Goal: Information Seeking & Learning: Learn about a topic

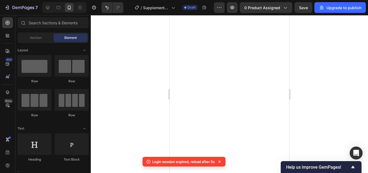
scroll to position [360, 0]
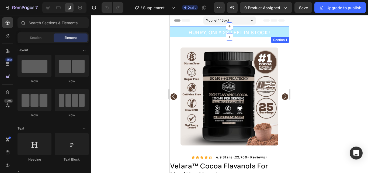
click at [276, 35] on div "HURRY, ONLY 28 LEFT IN STOCK! Heading Row" at bounding box center [229, 33] width 111 height 8
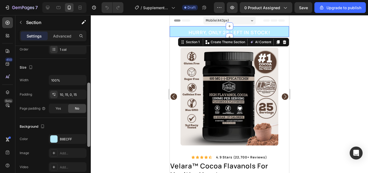
drag, startPoint x: 88, startPoint y: 69, endPoint x: 84, endPoint y: 112, distance: 43.1
click at [84, 112] on div "Layout Column width Change ratio Fit to content 12 Columns management Order 1 c…" at bounding box center [52, 117] width 75 height 142
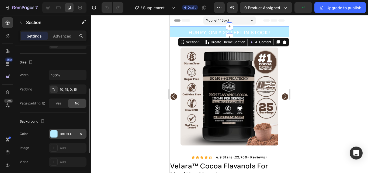
click at [67, 136] on div "B8ECFF" at bounding box center [68, 134] width 38 height 10
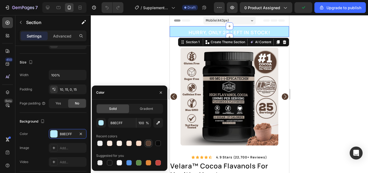
click at [151, 143] on div at bounding box center [148, 143] width 6 height 6
type input "594032"
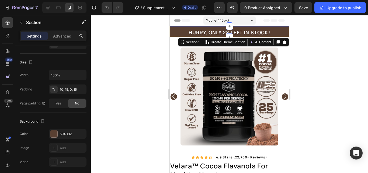
click at [139, 72] on div at bounding box center [229, 94] width 277 height 158
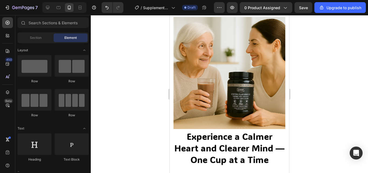
scroll to position [494, 0]
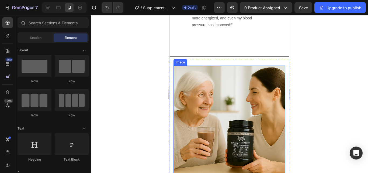
click at [246, 85] on img at bounding box center [230, 122] width 112 height 112
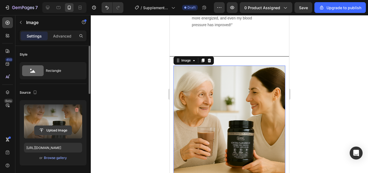
click at [61, 129] on input "file" at bounding box center [53, 130] width 37 height 9
click at [59, 129] on input "file" at bounding box center [53, 130] width 37 height 9
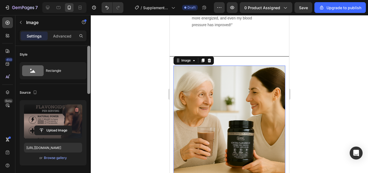
type input "https://cdn.shopify.com/s/files/1/0967/5446/7108/files/gempages_586040185100174…"
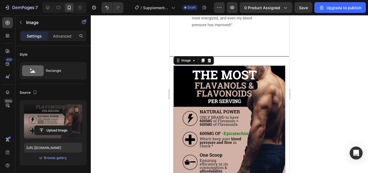
click at [297, 76] on div at bounding box center [229, 94] width 277 height 158
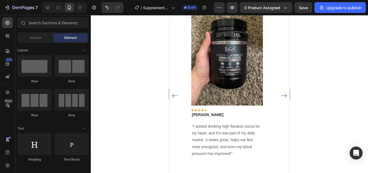
scroll to position [369, 0]
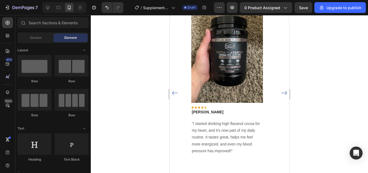
drag, startPoint x: 286, startPoint y: 74, endPoint x: 464, endPoint y: 82, distance: 178.9
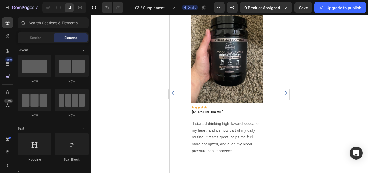
click at [281, 93] on icon "Carousel Next Arrow" at bounding box center [284, 93] width 7 height 7
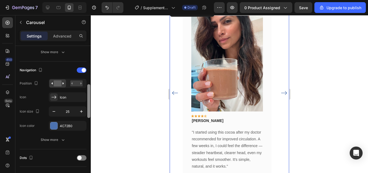
scroll to position [177, 0]
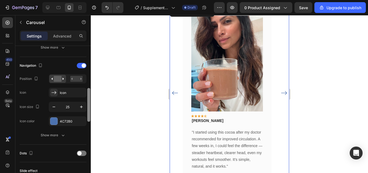
drag, startPoint x: 87, startPoint y: 71, endPoint x: 87, endPoint y: 114, distance: 42.3
click at [87, 114] on div at bounding box center [89, 117] width 4 height 142
click at [71, 120] on div "4C72B0" at bounding box center [68, 121] width 16 height 5
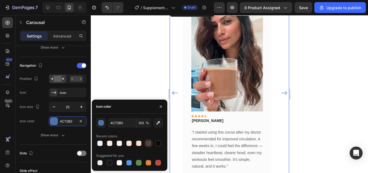
click at [148, 144] on div at bounding box center [148, 142] width 5 height 5
type input "594032"
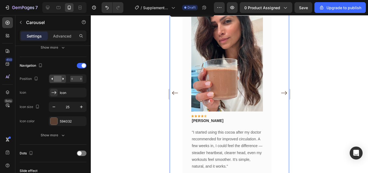
click at [136, 68] on div at bounding box center [229, 94] width 277 height 158
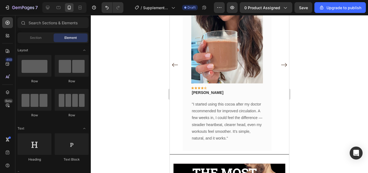
scroll to position [397, 0]
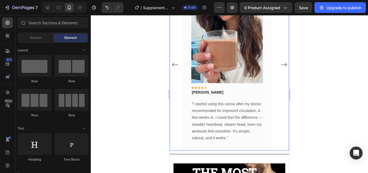
click at [281, 66] on icon "Carousel Next Arrow" at bounding box center [284, 64] width 7 height 7
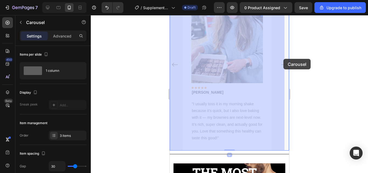
drag, startPoint x: 284, startPoint y: 66, endPoint x: 284, endPoint y: 59, distance: 7.3
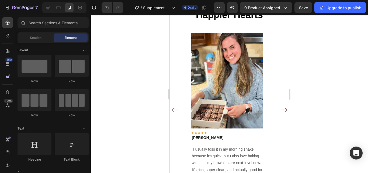
scroll to position [343, 0]
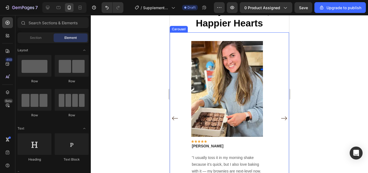
click at [176, 118] on icon "Carousel Back Arrow" at bounding box center [175, 118] width 6 height 4
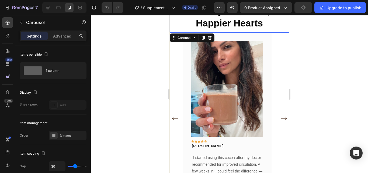
click at [176, 118] on icon "Carousel Back Arrow" at bounding box center [175, 118] width 6 height 4
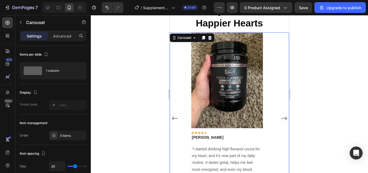
click at [281, 115] on icon "Carousel Next Arrow" at bounding box center [284, 118] width 7 height 7
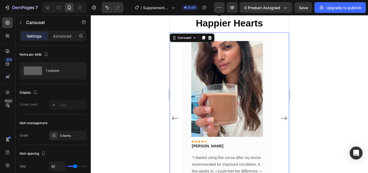
click at [317, 86] on div at bounding box center [229, 94] width 277 height 158
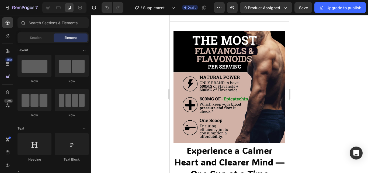
scroll to position [540, 0]
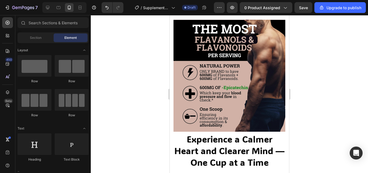
click at [308, 73] on div at bounding box center [229, 94] width 277 height 158
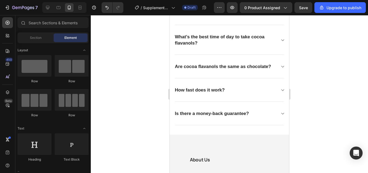
scroll to position [1300, 0]
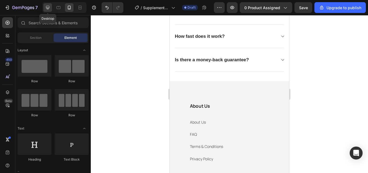
click at [51, 7] on div at bounding box center [47, 7] width 9 height 9
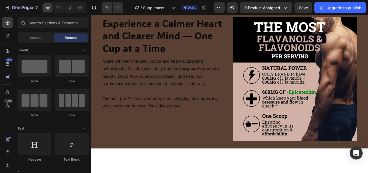
scroll to position [486, 0]
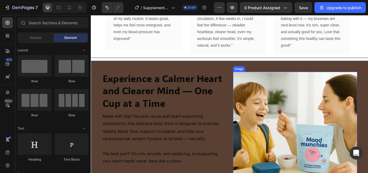
click at [296, 128] on img at bounding box center [329, 153] width 145 height 145
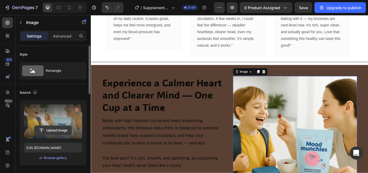
click at [57, 128] on input "file" at bounding box center [53, 130] width 37 height 9
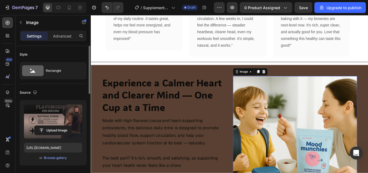
type input "https://cdn.shopify.com/s/files/1/0967/5446/7108/files/gempages_586040185100174…"
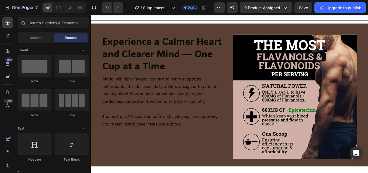
scroll to position [530, 0]
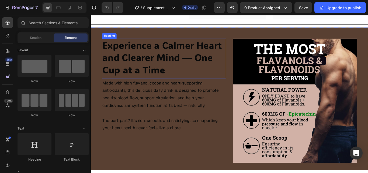
click at [220, 78] on h2 "Experience a Calmer Heart and Clearer Mind — One Cup at a Time" at bounding box center [176, 65] width 145 height 44
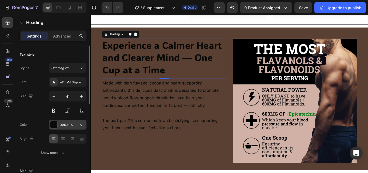
click at [68, 121] on div "0A0A0A" at bounding box center [68, 125] width 38 height 10
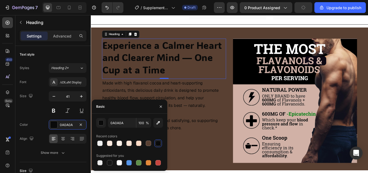
click at [115, 162] on div at bounding box center [129, 163] width 67 height 8
click at [118, 161] on div at bounding box center [119, 162] width 5 height 5
type input "FFFFFF"
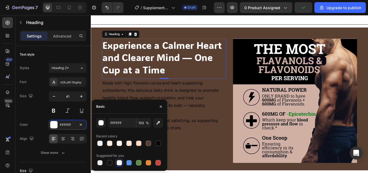
click at [217, 130] on p at bounding box center [176, 129] width 144 height 9
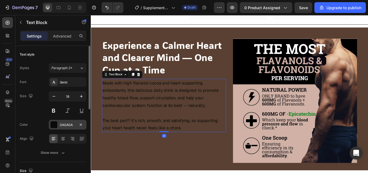
click at [64, 125] on div "0A0A0A" at bounding box center [68, 124] width 16 height 5
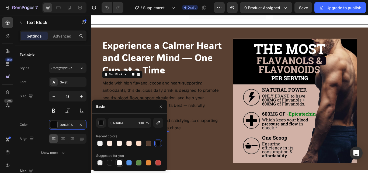
click at [119, 163] on div at bounding box center [119, 162] width 5 height 5
type input "FFFFFF"
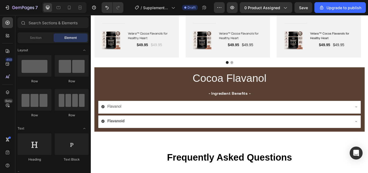
scroll to position [992, 0]
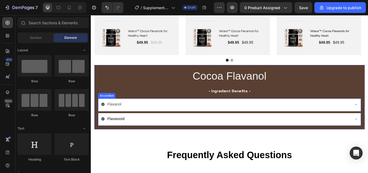
click at [368, 120] on div "Flavanol" at bounding box center [252, 119] width 306 height 15
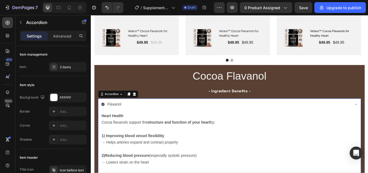
click at [368, 119] on div "Flavanol" at bounding box center [248, 119] width 291 height 9
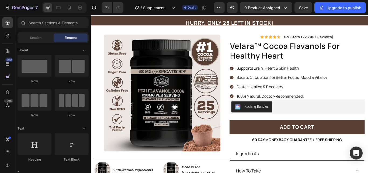
scroll to position [0, 0]
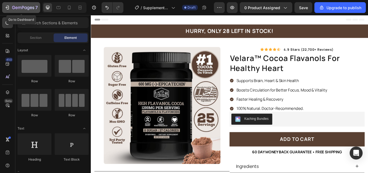
click at [11, 8] on div "7" at bounding box center [21, 7] width 33 height 6
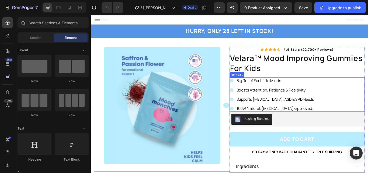
click at [316, 93] on p "Big Relief For Little Minds" at bounding box center [306, 92] width 90 height 6
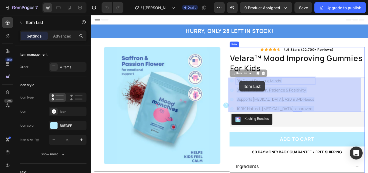
drag, startPoint x: 291, startPoint y: 93, endPoint x: 274, endPoint y: 95, distance: 17.1
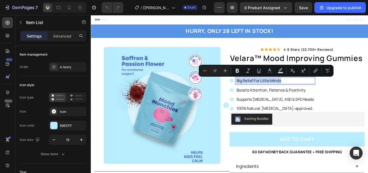
drag, startPoint x: 313, startPoint y: 92, endPoint x: 259, endPoint y: 94, distance: 53.7
click at [261, 94] on p "Big Relief For Little Minds" at bounding box center [306, 92] width 90 height 6
copy p "Big Relief For Little Minds"
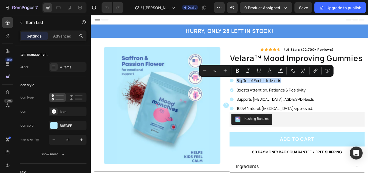
drag, startPoint x: 291, startPoint y: 98, endPoint x: 293, endPoint y: 100, distance: 3.1
click at [291, 98] on div "Big Relief For Little Minds Boosts Attention, Patience & Positivity Supports AD…" at bounding box center [302, 108] width 99 height 40
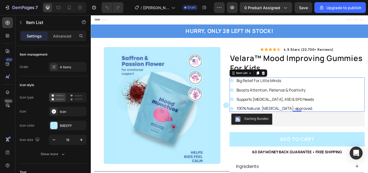
click at [293, 100] on p "Boosts Attention, Patience & Positivity" at bounding box center [306, 102] width 90 height 6
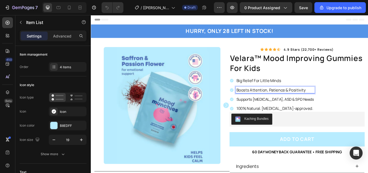
click at [338, 103] on p "Boosts Attention, Patience & Positivity" at bounding box center [306, 102] width 90 height 6
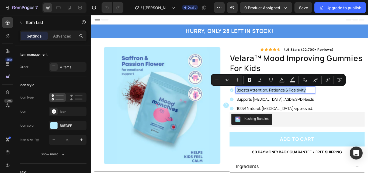
drag, startPoint x: 338, startPoint y: 103, endPoint x: 255, endPoint y: 102, distance: 83.6
click at [255, 102] on div "Boosts Attention, Patience & Positivity" at bounding box center [302, 103] width 99 height 8
copy p "Boosts Attention, Patience & Positivity"
type input "16"
click at [323, 116] on span "Supports [MEDICAL_DATA], ASD & SPD Needs" at bounding box center [306, 113] width 90 height 6
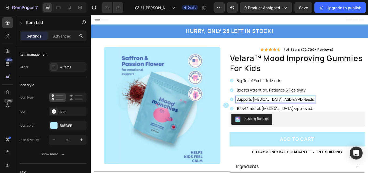
click at [330, 112] on p "Supports [MEDICAL_DATA], ASD & SPD Needs" at bounding box center [306, 113] width 90 height 6
drag, startPoint x: 330, startPoint y: 112, endPoint x: 257, endPoint y: 115, distance: 73.4
click at [257, 115] on div "Supports [MEDICAL_DATA], ASD & SPD Needs" at bounding box center [302, 113] width 99 height 8
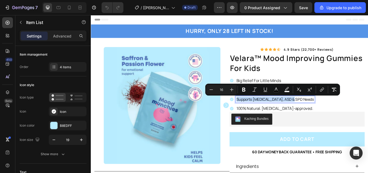
copy span "Supports [MEDICAL_DATA], ASD & SPD Needs"
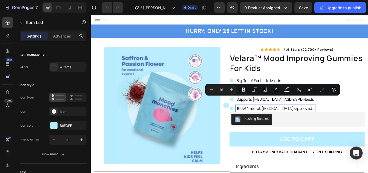
click at [314, 126] on p "100% Natural. [MEDICAL_DATA]-approved." at bounding box center [306, 124] width 90 height 6
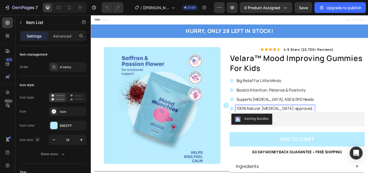
click at [338, 125] on p "100% Natural. [MEDICAL_DATA]-approved." at bounding box center [306, 124] width 90 height 6
drag, startPoint x: 338, startPoint y: 125, endPoint x: 257, endPoint y: 123, distance: 81.2
click at [257, 123] on div "100% Natural. [MEDICAL_DATA]-approved." at bounding box center [302, 124] width 99 height 8
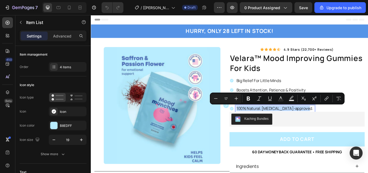
copy p "100% Natural. [MEDICAL_DATA]-approved."
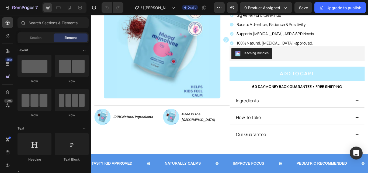
scroll to position [78, 0]
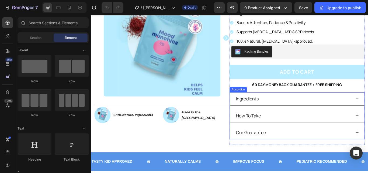
click at [285, 110] on div "Ingredients" at bounding box center [273, 112] width 28 height 11
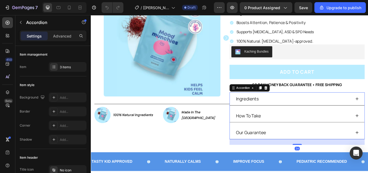
click at [296, 116] on div "Ingredients" at bounding box center [327, 112] width 136 height 11
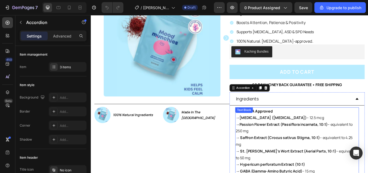
click at [267, 136] on strong "Vitamin D2 (Ergocalciferol)" at bounding box center [303, 135] width 78 height 6
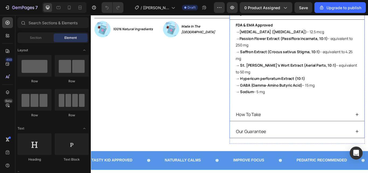
scroll to position [181, 0]
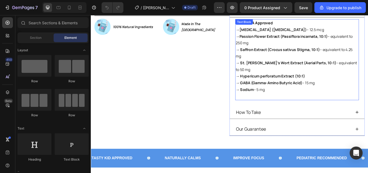
click at [302, 98] on p "→ Sodium – 5 mg" at bounding box center [331, 106] width 143 height 16
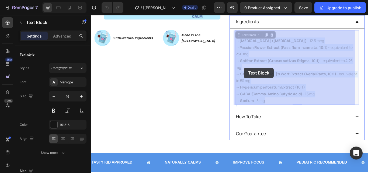
scroll to position [162, 0]
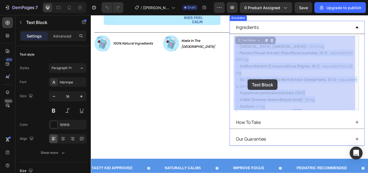
drag, startPoint x: 293, startPoint y: 95, endPoint x: 274, endPoint y: 90, distance: 19.4
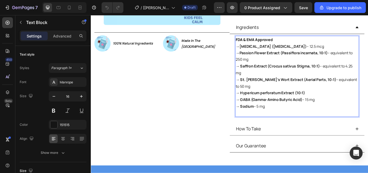
drag, startPoint x: 293, startPoint y: 116, endPoint x: 258, endPoint y: 44, distance: 80.2
click at [259, 44] on div "FDA & EMA Approved → Vitamin D2 (Ergocalciferol) – 12.5 mcg → Passion Flower Ex…" at bounding box center [331, 86] width 144 height 94
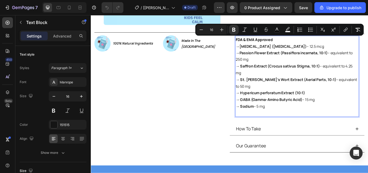
copy div "FDA & EMA Approved → Vitamin D2 (Ergocalciferol) – 12.5 mcg → Passion Flower Ex…"
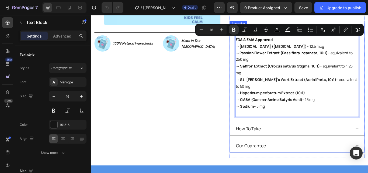
click at [295, 142] on div "How To Take" at bounding box center [327, 147] width 136 height 11
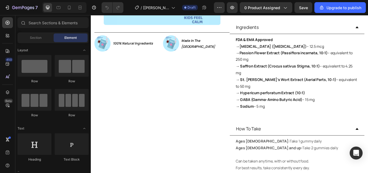
scroll to position [242, 0]
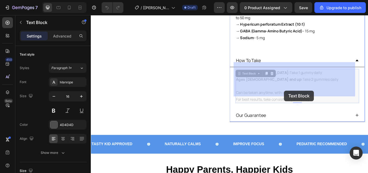
drag, startPoint x: 346, startPoint y: 105, endPoint x: 320, endPoint y: 104, distance: 25.9
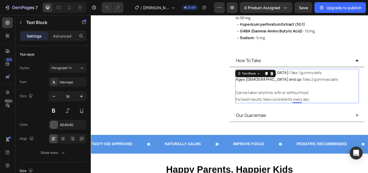
click at [354, 102] on p "Can be taken anytime, with or without food." at bounding box center [331, 106] width 143 height 8
click at [348, 109] on p "For best results, take consistently every day." at bounding box center [331, 113] width 143 height 8
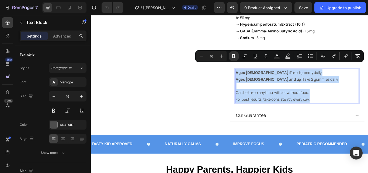
drag, startPoint x: 348, startPoint y: 106, endPoint x: 257, endPoint y: 72, distance: 96.3
click at [259, 78] on div "Ages 4–13: Take 1 gummy daily Ages 14 and up: Take 2 gummies daily Can be taken…" at bounding box center [331, 98] width 144 height 40
copy div "Ages 4–13: Take 1 gummy daily Ages 14 and up: Take 2 gummies daily Can be taken…"
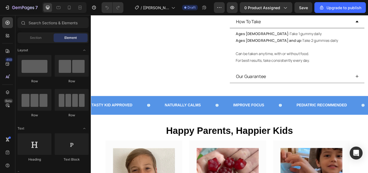
scroll to position [304, 0]
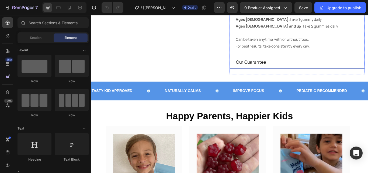
click at [368, 65] on div "Our Guarantee" at bounding box center [331, 69] width 157 height 15
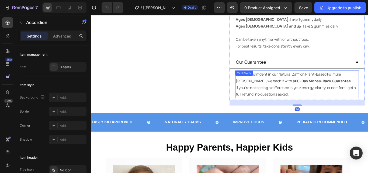
click at [320, 101] on p "We’re so confident in our Natural Zaffron Plant-Based Formula Gumm, we back it …" at bounding box center [331, 95] width 143 height 31
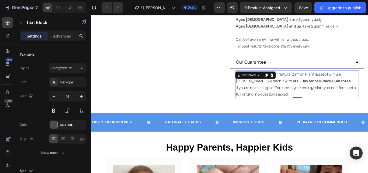
click at [320, 100] on p "We’re so confident in our Natural Zaffron Plant-Based Formula Gumm, we back it …" at bounding box center [331, 95] width 143 height 31
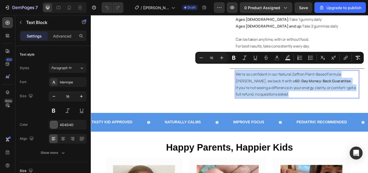
drag, startPoint x: 320, startPoint y: 100, endPoint x: 258, endPoint y: 74, distance: 66.9
click at [260, 80] on p "We’re so confident in our Natural Zaffron Plant-Based Formula Gumm, we back it …" at bounding box center [331, 95] width 143 height 31
copy p "We’re so confident in our Natural Zaffron Plant-Based Formula Gumm, we back it …"
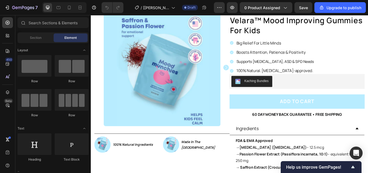
scroll to position [29, 0]
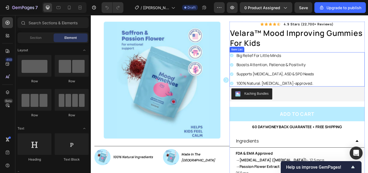
click at [311, 60] on p "Big Relief For Little Minds" at bounding box center [306, 62] width 90 height 6
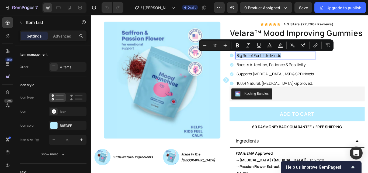
drag, startPoint x: 311, startPoint y: 62, endPoint x: 258, endPoint y: 65, distance: 53.0
click at [260, 65] on div "Big Relief For Little Minds" at bounding box center [306, 63] width 92 height 8
copy p "Big Relief For Little Minds"
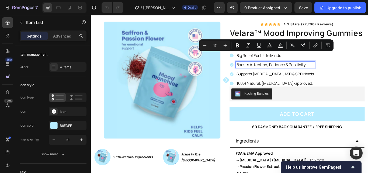
click at [309, 72] on p "Boosts Attention, Patience & Positivity" at bounding box center [306, 73] width 90 height 6
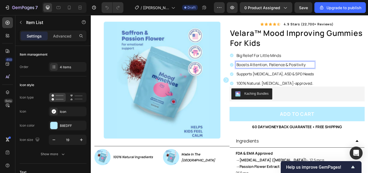
click at [338, 74] on p "Boosts Attention, Patience & Positivity" at bounding box center [306, 73] width 90 height 6
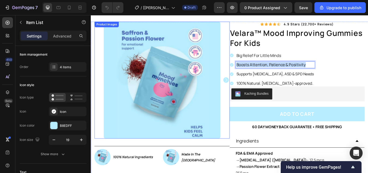
drag, startPoint x: 338, startPoint y: 74, endPoint x: 246, endPoint y: 76, distance: 91.7
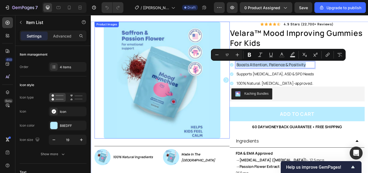
copy p "Boosts Attention, Patience & Positivity"
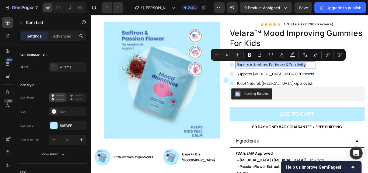
type input "16"
click at [310, 81] on div "Supports [MEDICAL_DATA], ASD & SPD Needs" at bounding box center [306, 84] width 92 height 8
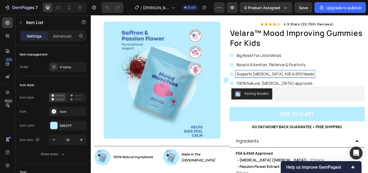
click at [330, 83] on p "Supports [MEDICAL_DATA], ASD & SPD Needs" at bounding box center [306, 84] width 90 height 6
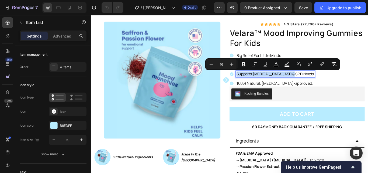
drag, startPoint x: 330, startPoint y: 83, endPoint x: 258, endPoint y: 86, distance: 72.3
click at [260, 86] on div "Supports [MEDICAL_DATA], ASD & SPD Needs" at bounding box center [306, 84] width 92 height 8
copy span "Supports [MEDICAL_DATA], ASD & SPD Needs"
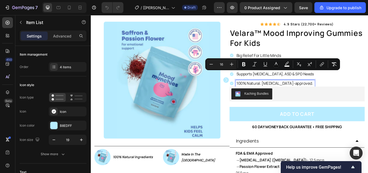
click at [294, 94] on p "100% Natural. [MEDICAL_DATA]-approved." at bounding box center [306, 95] width 90 height 6
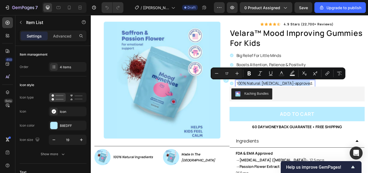
drag, startPoint x: 337, startPoint y: 95, endPoint x: 260, endPoint y: 93, distance: 77.7
click at [261, 93] on p "100% Natural. [MEDICAL_DATA]-approved." at bounding box center [306, 95] width 90 height 6
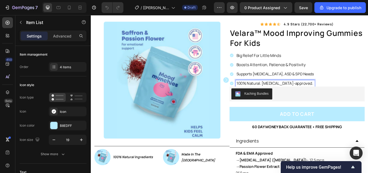
click at [261, 94] on p "100% Natural. [MEDICAL_DATA]-approved." at bounding box center [306, 95] width 90 height 6
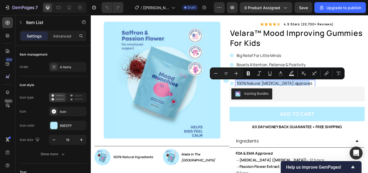
drag, startPoint x: 259, startPoint y: 94, endPoint x: 337, endPoint y: 93, distance: 78.5
click at [337, 93] on p "100% Natural. [MEDICAL_DATA]-approved." at bounding box center [306, 95] width 90 height 6
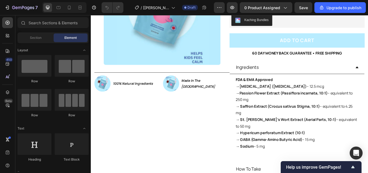
scroll to position [139, 0]
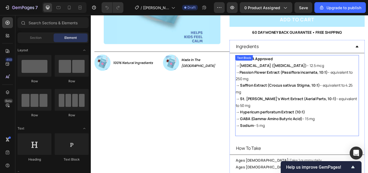
click at [300, 140] on p "→ Sodium – 5 mg" at bounding box center [331, 148] width 143 height 16
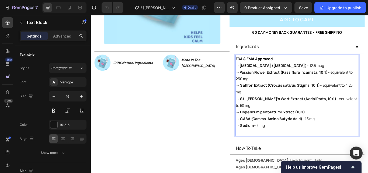
drag, startPoint x: 297, startPoint y: 135, endPoint x: 257, endPoint y: 67, distance: 78.7
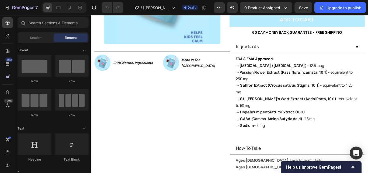
scroll to position [249, 0]
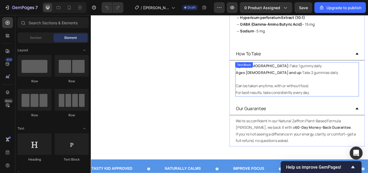
click at [349, 102] on p "For best results, take consistently every day." at bounding box center [331, 106] width 143 height 8
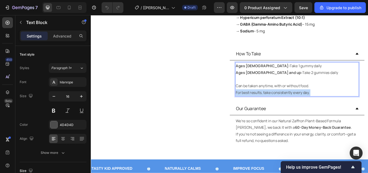
drag, startPoint x: 349, startPoint y: 97, endPoint x: 320, endPoint y: 90, distance: 29.3
click at [349, 102] on p "For best results, take consistently every day." at bounding box center [331, 106] width 143 height 8
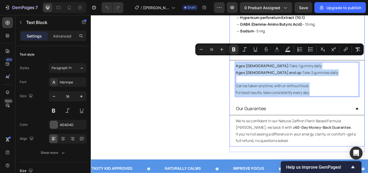
drag, startPoint x: 348, startPoint y: 96, endPoint x: 256, endPoint y: 68, distance: 96.0
click at [256, 68] on div "Ages 4–13: Take 1 gummy daily Ages 14 and up: Take 2 gummies daily Can be taken…" at bounding box center [331, 90] width 157 height 44
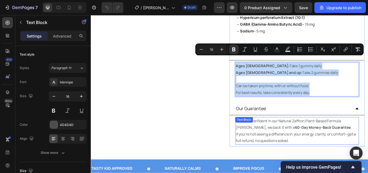
click at [321, 154] on p "We’re so confident in our Natural Zaffron Plant-Based Formula Gumm, we back it …" at bounding box center [331, 150] width 143 height 31
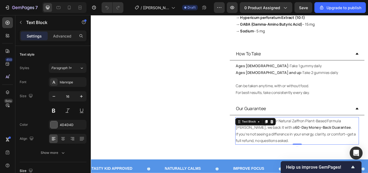
drag, startPoint x: 321, startPoint y: 154, endPoint x: 318, endPoint y: 154, distance: 3.0
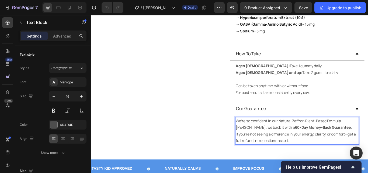
click at [318, 154] on p "We’re so confident in our Natural Zaffron Plant-Based Formula Gumm, we back it …" at bounding box center [331, 150] width 143 height 31
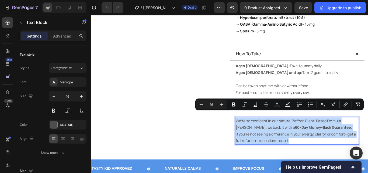
drag, startPoint x: 323, startPoint y: 153, endPoint x: 258, endPoint y: 132, distance: 68.4
click at [260, 135] on p "We’re so confident in our Natural Zaffron Plant-Based Formula Gumm, we back it …" at bounding box center [331, 150] width 143 height 31
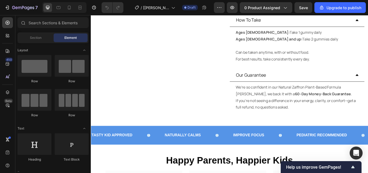
scroll to position [320, 0]
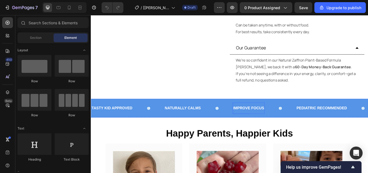
click at [281, 120] on p "IMPROVE FOCUS" at bounding box center [275, 124] width 36 height 8
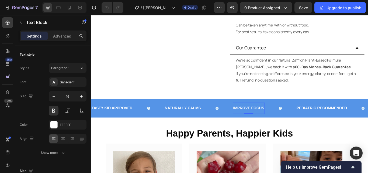
click at [292, 120] on p "IMPROVE FOCUS" at bounding box center [275, 124] width 36 height 8
click at [293, 120] on p "IMPROVE FOCUS" at bounding box center [275, 124] width 36 height 8
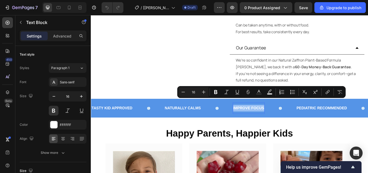
drag, startPoint x: 293, startPoint y: 118, endPoint x: 257, endPoint y: 119, distance: 35.9
click at [257, 119] on div "IMPROVE FOCUS" at bounding box center [274, 123] width 37 height 9
click at [173, 117] on div "TASTY KID APPROVED Text Block" at bounding box center [133, 123] width 85 height 13
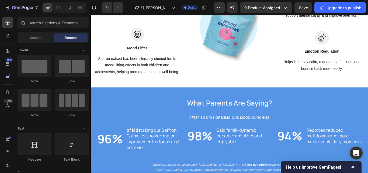
scroll to position [797, 0]
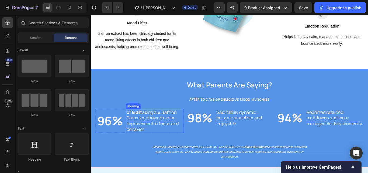
click at [140, 152] on h2 "of kids taking our Saffron Gummies showed major improvement in focus and behavi…" at bounding box center [165, 139] width 67 height 28
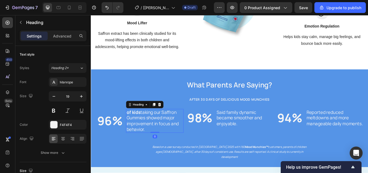
click at [154, 152] on h2 "of kids taking our Saffron Gummies showed major improvement in focus and behavi…" at bounding box center [165, 139] width 67 height 28
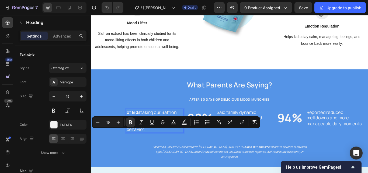
drag, startPoint x: 154, startPoint y: 170, endPoint x: 134, endPoint y: 152, distance: 27.5
click at [134, 152] on p "of kids taking our Saffron Gummies showed major improvement in focus and behavi…" at bounding box center [165, 138] width 66 height 27
click at [271, 146] on h2 "Said family dynamic became smoother and enjoyable." at bounding box center [270, 135] width 67 height 21
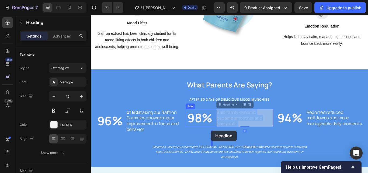
drag, startPoint x: 271, startPoint y: 164, endPoint x: 232, endPoint y: 153, distance: 40.6
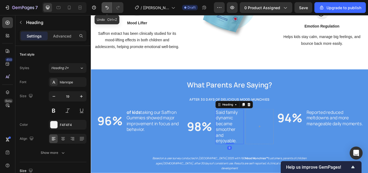
click at [109, 11] on button "Undo/Redo" at bounding box center [107, 7] width 11 height 11
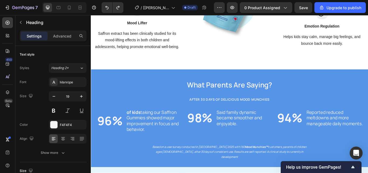
click at [270, 146] on h2 "Said family dynamic became smoother and enjoyable." at bounding box center [270, 135] width 67 height 21
click at [261, 145] on p "Said family dynamic became smoother and enjoyable." at bounding box center [271, 135] width 66 height 20
drag, startPoint x: 261, startPoint y: 166, endPoint x: 236, endPoint y: 153, distance: 28.2
click at [238, 145] on p "Said family dynamic became smoother and enjoyable." at bounding box center [271, 135] width 66 height 20
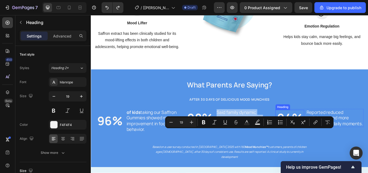
click at [345, 146] on h2 "Reported reduced meltdowns and more manageable daily moments." at bounding box center [375, 135] width 67 height 21
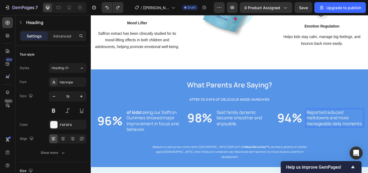
click at [364, 146] on h2 "Reported reduced meltdowns and more manageable daily moments." at bounding box center [375, 135] width 67 height 21
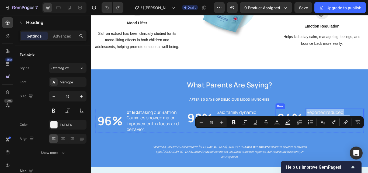
drag, startPoint x: 364, startPoint y: 170, endPoint x: 337, endPoint y: 153, distance: 31.8
click at [337, 146] on div "94% Heading Reported reduced meltdowns and more manageable daily moments. Headi…" at bounding box center [357, 135] width 103 height 21
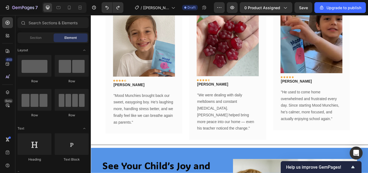
scroll to position [470, 0]
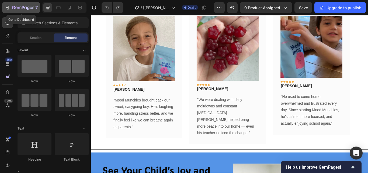
click at [7, 9] on icon "button" at bounding box center [8, 8] width 2 height 4
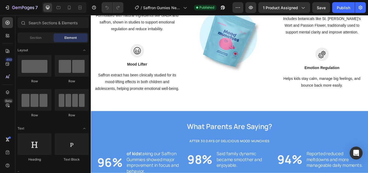
scroll to position [766, 0]
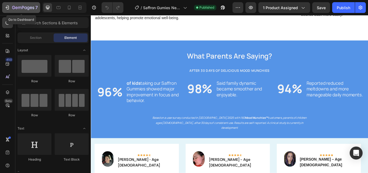
click at [8, 8] on icon "button" at bounding box center [7, 7] width 5 height 5
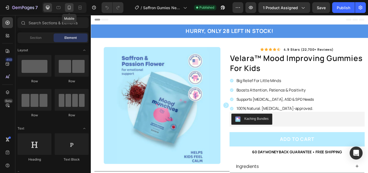
click at [71, 7] on icon at bounding box center [69, 8] width 3 height 4
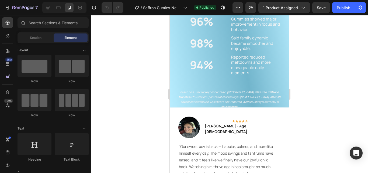
scroll to position [866, 0]
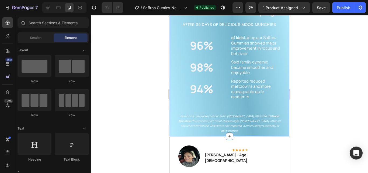
click at [172, 79] on div "What Parents Are Saying? Heading AFTER 30 DAYS OF DELICIOUS mood MUNCHies Headi…" at bounding box center [229, 66] width 119 height 139
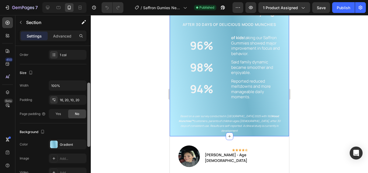
scroll to position [93, 0]
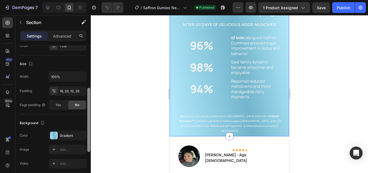
drag, startPoint x: 88, startPoint y: 87, endPoint x: 88, endPoint y: 128, distance: 41.3
click at [88, 128] on div at bounding box center [88, 120] width 3 height 64
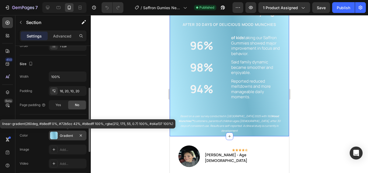
click at [72, 137] on div "Gradient" at bounding box center [68, 135] width 16 height 5
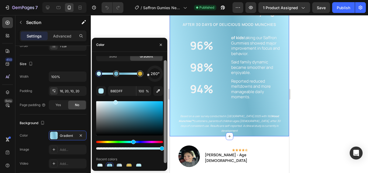
scroll to position [8, 0]
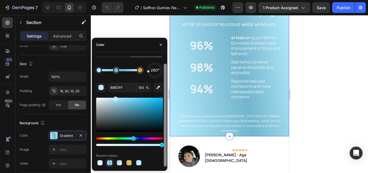
drag, startPoint x: 164, startPoint y: 102, endPoint x: 161, endPoint y: 136, distance: 34.1
click at [161, 136] on div "Solid Gradient 260° B8EDFF 100 % Recent colors" at bounding box center [129, 111] width 75 height 110
drag, startPoint x: 110, startPoint y: 163, endPoint x: 100, endPoint y: 51, distance: 112.4
click at [100, 51] on div "Color" at bounding box center [129, 45] width 75 height 14
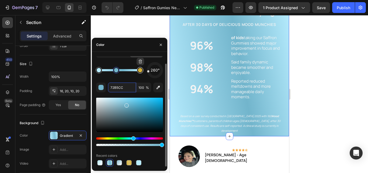
type input "D4AF37"
click at [141, 70] on div at bounding box center [140, 70] width 4 height 4
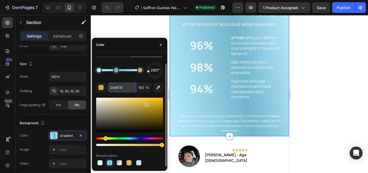
drag, startPoint x: 125, startPoint y: 89, endPoint x: 111, endPoint y: 88, distance: 13.3
click at [111, 88] on input "D4AF37" at bounding box center [122, 87] width 28 height 10
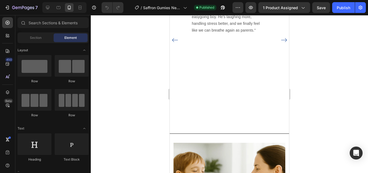
scroll to position [360, 0]
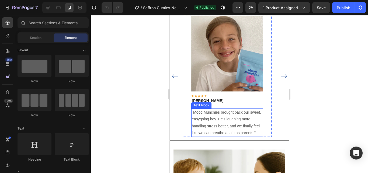
click at [228, 119] on p ""Mood Munchies brought back our sweet, easygoing boy. He’s laughing more, handl…" at bounding box center [227, 122] width 71 height 27
click at [249, 133] on p ""Mood Munchies brought back our sweet, easygoing boy. He’s laughing more, handl…" at bounding box center [227, 122] width 71 height 27
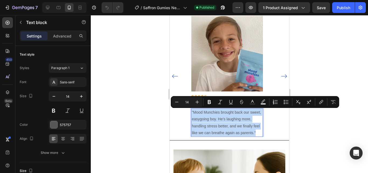
click at [256, 133] on p ""Mood Munchies brought back our sweet, easygoing boy. He’s laughing more, handl…" at bounding box center [227, 122] width 71 height 27
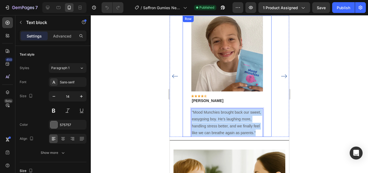
drag, startPoint x: 256, startPoint y: 133, endPoint x: 191, endPoint y: 110, distance: 69.1
click at [191, 110] on div "Image Icon Icon Icon Icon Icon Row [PERSON_NAME] Text block Row "Mood Munchies …" at bounding box center [227, 76] width 89 height 121
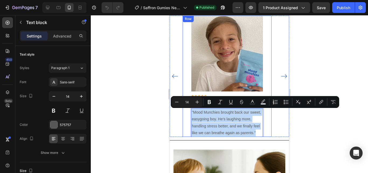
copy p ""Mood Munchies brought back our sweet, easygoing boy. He’s laughing more, handl…"
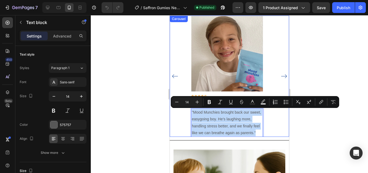
click at [281, 76] on icon "Carousel Next Arrow" at bounding box center [284, 76] width 7 height 7
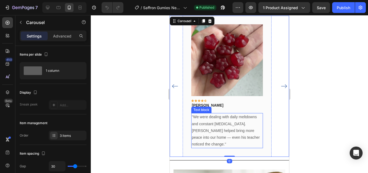
click at [218, 147] on p ""We were dealing with daily meltdowns and constant [MEDICAL_DATA]. [PERSON_NAME…" at bounding box center [227, 131] width 71 height 34
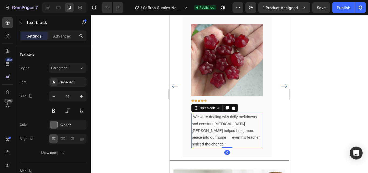
click at [211, 144] on p ""We were dealing with daily meltdowns and constant [MEDICAL_DATA]. [PERSON_NAME…" at bounding box center [227, 131] width 71 height 34
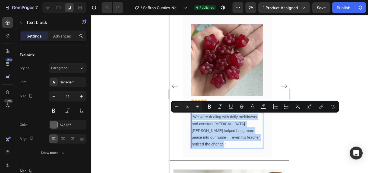
drag, startPoint x: 211, startPoint y: 144, endPoint x: 192, endPoint y: 117, distance: 33.4
click at [192, 117] on div ""We were dealing with daily meltdowns and constant [MEDICAL_DATA]. [PERSON_NAME…" at bounding box center [227, 130] width 72 height 35
copy p ""We were dealing with daily meltdowns and constant [MEDICAL_DATA]. [PERSON_NAME…"
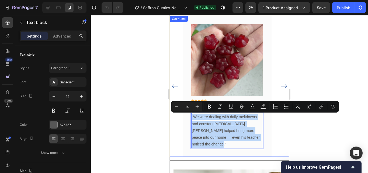
click at [281, 85] on icon "Carousel Next Arrow" at bounding box center [284, 86] width 7 height 7
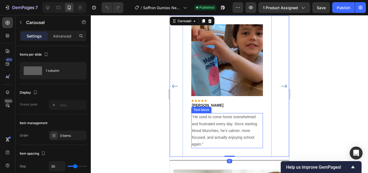
click at [204, 143] on p ""He used to come home overwhelmed and frustrated every day. Since starting Mood…" at bounding box center [227, 131] width 71 height 34
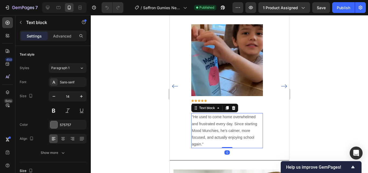
click at [205, 145] on p ""He used to come home overwhelmed and frustrated every day. Since starting Mood…" at bounding box center [227, 131] width 71 height 34
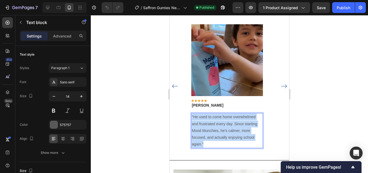
drag, startPoint x: 205, startPoint y: 145, endPoint x: 191, endPoint y: 116, distance: 32.2
click at [191, 116] on div ""He used to come home overwhelmed and frustrated every day. Since starting Mood…" at bounding box center [227, 130] width 72 height 35
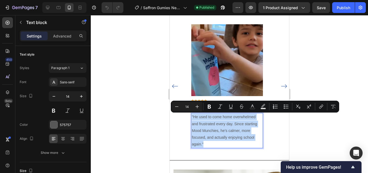
copy p ""He used to come home overwhelmed and frustrated every day. Since starting Mood…"
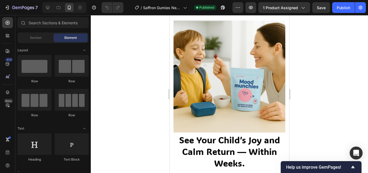
scroll to position [521, 0]
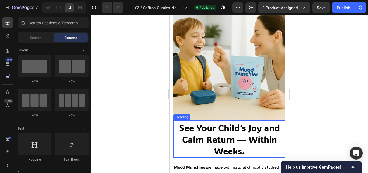
click at [228, 133] on h2 "See Your Child’s Joy and Calm Return — Within Weeks." at bounding box center [230, 140] width 112 height 36
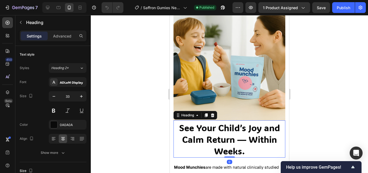
click at [246, 149] on h2 "See Your Child’s Joy and Calm Return — Within Weeks." at bounding box center [230, 140] width 112 height 36
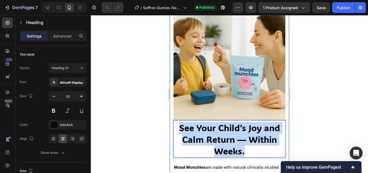
drag, startPoint x: 246, startPoint y: 149, endPoint x: 170, endPoint y: 122, distance: 80.4
click at [170, 122] on div "Image See Your Child’s Joy and Calm Return — Within Weeks. Heading 0 Mood Munch…" at bounding box center [229, 117] width 119 height 229
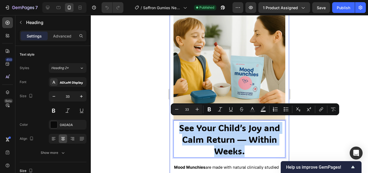
copy p "See Your Child’s Joy and Calm Return — Within Weeks."
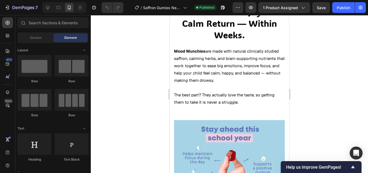
scroll to position [661, 0]
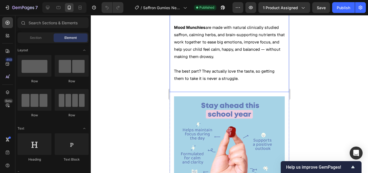
click at [243, 77] on p "The best part? They actually love the taste, so getting them to take it is neve…" at bounding box center [229, 74] width 111 height 15
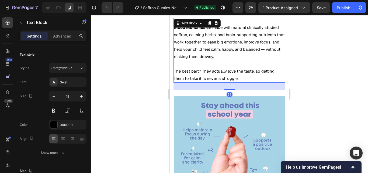
click at [241, 74] on p "The best part? They actually love the taste, so getting them to take it is neve…" at bounding box center [229, 74] width 111 height 15
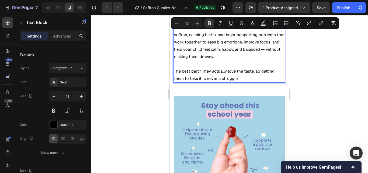
drag, startPoint x: 241, startPoint y: 74, endPoint x: 173, endPoint y: 24, distance: 84.6
copy div "Mood Munchies are made with natural clinically studied saffron, calming herbs, …"
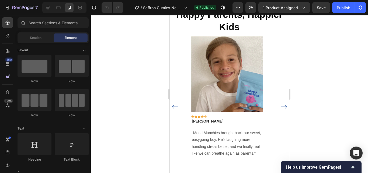
scroll to position [417, 0]
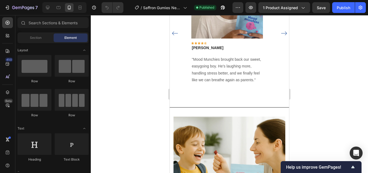
drag, startPoint x: 285, startPoint y: 85, endPoint x: 461, endPoint y: 78, distance: 175.9
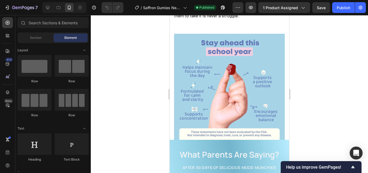
scroll to position [905, 0]
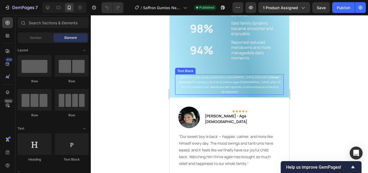
click at [265, 87] on p "Based on a user survey conducted in Q2 2025 with 160 Mood Munchies™ customers, …" at bounding box center [230, 84] width 108 height 19
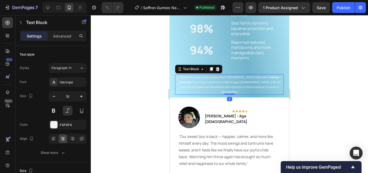
click at [267, 87] on p "Based on a user survey conducted in Q2 2025 with 160 Mood Munchies™ customers, …" at bounding box center [230, 84] width 108 height 19
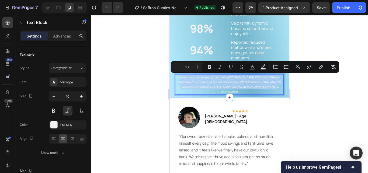
drag, startPoint x: 267, startPoint y: 87, endPoint x: 171, endPoint y: 76, distance: 96.9
click at [171, 76] on div "What Parents Are Saying? Heading AFTER 30 DAYS OF DELICIOUS mood MUNCHies Headi…" at bounding box center [229, 27] width 119 height 139
copy p "Based on a user survey conducted in Q2 2025 with 160 Mood Munchies™ customers, …"
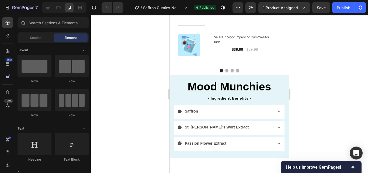
scroll to position [933, 0]
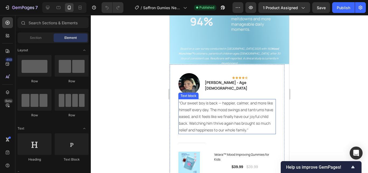
click at [244, 132] on p ""Our sweet boy is back — happier, calmer, and more like himself every day. The …" at bounding box center [227, 116] width 97 height 34
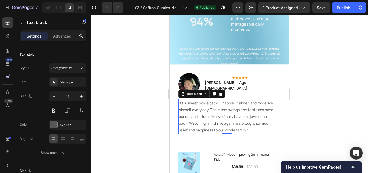
click at [252, 132] on p ""Our sweet boy is back — happier, calmer, and more like himself every day. The …" at bounding box center [227, 116] width 97 height 34
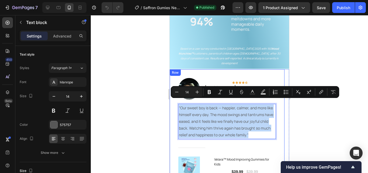
drag, startPoint x: 252, startPoint y: 132, endPoint x: 176, endPoint y: 105, distance: 80.6
click at [176, 105] on div "Image Icon Icon Icon Icon Icon Row [PERSON_NAME] - Age [DEMOGRAPHIC_DATA] Text …" at bounding box center [227, 127] width 115 height 117
copy p ""Our sweet boy is back — happier, calmer, and more like himself every day. The …"
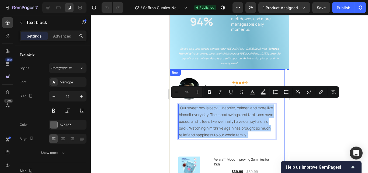
click at [140, 82] on div at bounding box center [229, 94] width 277 height 158
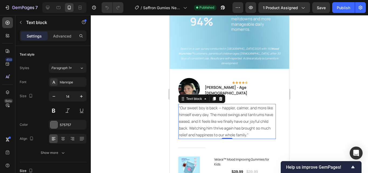
scroll to position [990, 0]
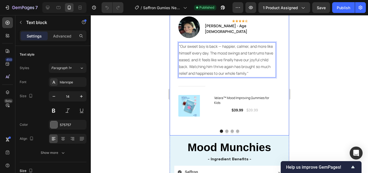
click at [225, 131] on button "Dot" at bounding box center [226, 130] width 3 height 3
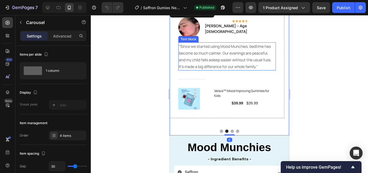
click at [243, 69] on p ""Since we started using Mood Munchies, bedtime has become so much calmer. Our e…" at bounding box center [227, 56] width 97 height 27
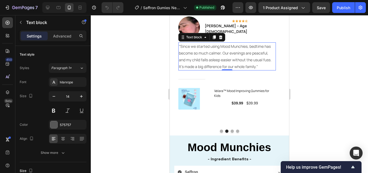
click at [255, 67] on p ""Since we started using Mood Munchies, bedtime has become so much calmer. Our e…" at bounding box center [227, 56] width 97 height 27
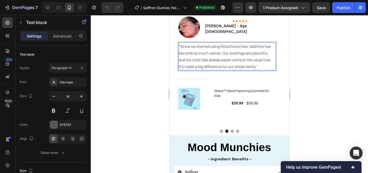
click at [260, 66] on p ""Since we started using Mood Munchies, bedtime has become so much calmer. Our e…" at bounding box center [227, 56] width 97 height 27
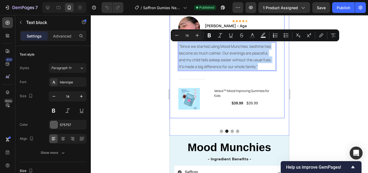
drag, startPoint x: 260, startPoint y: 66, endPoint x: 175, endPoint y: 43, distance: 88.3
click at [175, 43] on div "Image Icon Icon Icon Icon Icon Row [PERSON_NAME] – Age [DEMOGRAPHIC_DATA] Text …" at bounding box center [227, 63] width 115 height 111
copy p ""Since we started using Mood Munchies, bedtime has become so much calmer. Our e…"
click at [231, 131] on button "Dot" at bounding box center [232, 130] width 3 height 3
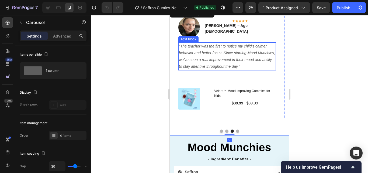
click at [240, 68] on icon ""The teacher was the first to notice my child’s calmer behavior and better focu…" at bounding box center [227, 56] width 96 height 25
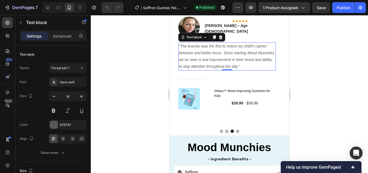
click at [243, 68] on p ""The teacher was the first to notice my child’s calmer behavior and better focu…" at bounding box center [227, 56] width 97 height 27
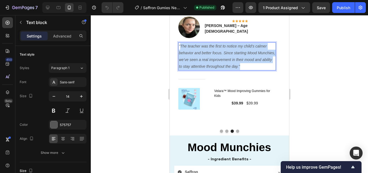
drag, startPoint x: 243, startPoint y: 68, endPoint x: 181, endPoint y: 45, distance: 66.1
click at [181, 45] on p ""The teacher was the first to notice my child’s calmer behavior and better focu…" at bounding box center [227, 56] width 97 height 27
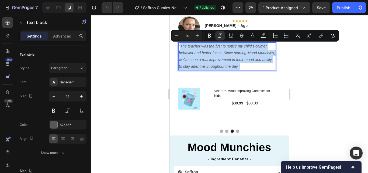
click at [231, 60] on icon ""The teacher was the first to notice my child’s calmer behavior and better focu…" at bounding box center [227, 56] width 96 height 25
drag, startPoint x: 245, startPoint y: 67, endPoint x: 179, endPoint y: 46, distance: 69.8
click at [179, 46] on p ""The teacher was the first to notice my child’s calmer behavior and better focu…" at bounding box center [227, 56] width 97 height 27
copy icon ""The teacher was the first to notice my child’s calmer behavior and better focu…"
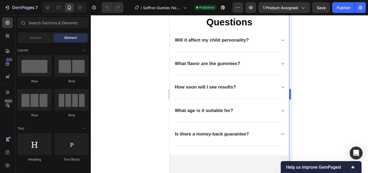
scroll to position [1202, 0]
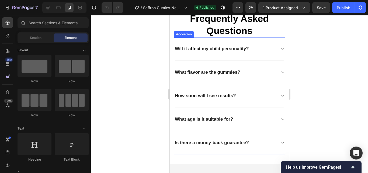
click at [260, 50] on div "Will it affect my child personality?" at bounding box center [225, 49] width 102 height 8
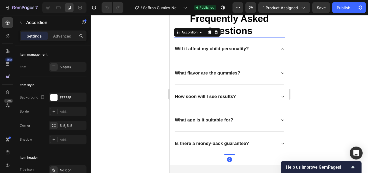
click at [265, 48] on div "Will it affect my child personality?" at bounding box center [225, 49] width 102 height 8
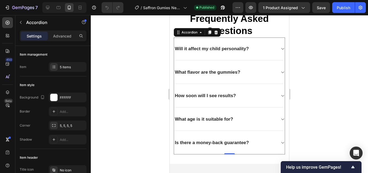
click at [265, 48] on div "Will it affect my child personality?" at bounding box center [225, 49] width 102 height 8
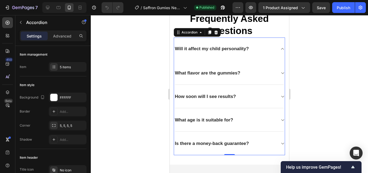
click at [274, 71] on div "What flavor are the gummies?" at bounding box center [229, 73] width 111 height 23
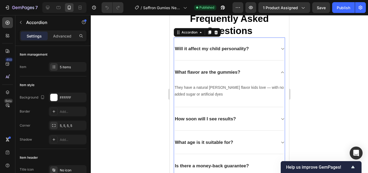
click at [272, 50] on div "Will it affect my child personality?" at bounding box center [229, 48] width 111 height 23
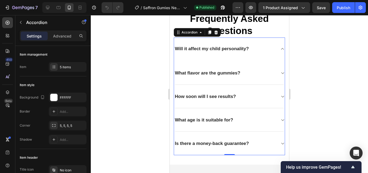
click at [272, 50] on div "Will it affect my child personality?" at bounding box center [229, 48] width 111 height 23
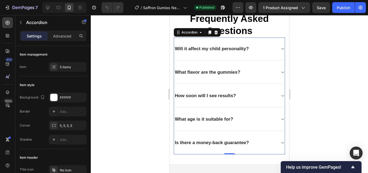
click at [272, 50] on div "Will it affect my child personality?" at bounding box center [229, 48] width 111 height 23
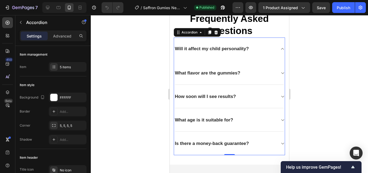
click at [272, 50] on div "Will it affect my child personality?" at bounding box center [229, 48] width 111 height 23
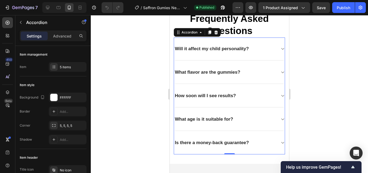
click at [272, 50] on div "Will it affect my child personality?" at bounding box center [229, 48] width 111 height 23
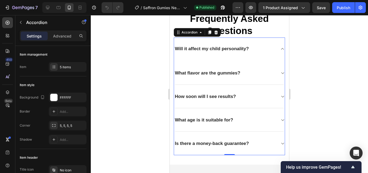
click at [249, 49] on div "Will it affect my child personality?" at bounding box center [212, 49] width 76 height 8
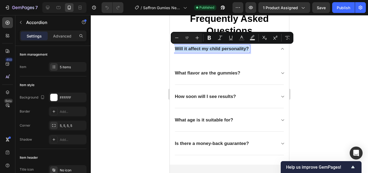
drag, startPoint x: 249, startPoint y: 49, endPoint x: 174, endPoint y: 45, distance: 75.3
click at [174, 45] on div "Will it affect my child personality? Text Block What flavor are the gummies? Ho…" at bounding box center [229, 96] width 111 height 118
click at [231, 57] on div "Will it affect my child personality?" at bounding box center [229, 48] width 111 height 23
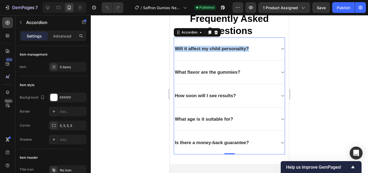
click at [209, 53] on div "Will it affect my child personality?" at bounding box center [229, 48] width 111 height 23
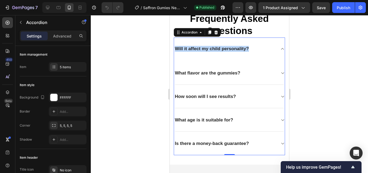
click at [209, 53] on div "Will it affect my child personality?" at bounding box center [229, 48] width 111 height 23
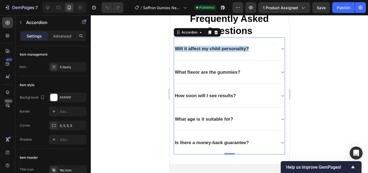
click at [209, 53] on div "Will it affect my child personality?" at bounding box center [229, 48] width 111 height 23
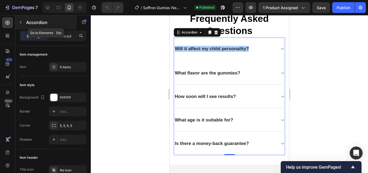
click at [21, 22] on icon "button" at bounding box center [21, 22] width 4 height 4
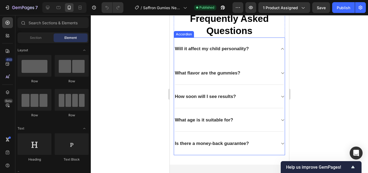
click at [262, 51] on div "Will it affect my child personality?" at bounding box center [225, 49] width 102 height 8
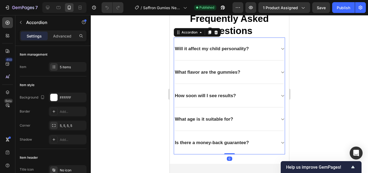
click at [262, 51] on div "Will it affect my child personality?" at bounding box center [225, 49] width 102 height 8
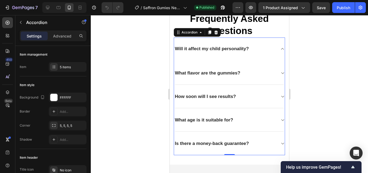
click at [246, 75] on div "What flavor are the gummies?" at bounding box center [225, 73] width 102 height 8
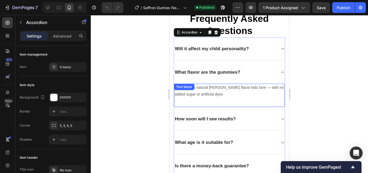
click at [214, 97] on p "They have a natural [PERSON_NAME] flavor kids love — with no added sugar or art…" at bounding box center [230, 90] width 110 height 13
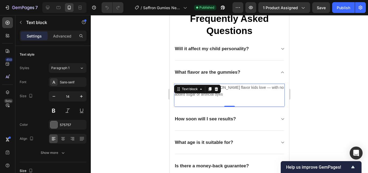
click at [213, 96] on p "They have a natural [PERSON_NAME] flavor kids love — with no added sugar or art…" at bounding box center [230, 90] width 110 height 13
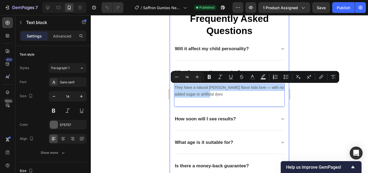
drag, startPoint x: 213, startPoint y: 95, endPoint x: 173, endPoint y: 89, distance: 39.8
click at [173, 89] on div "Frequently Asked Questions Heading Will it affect my child personality? What fl…" at bounding box center [229, 96] width 119 height 181
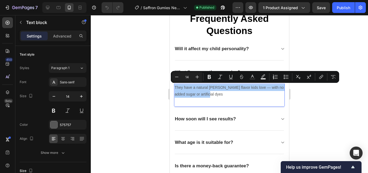
click at [146, 86] on div at bounding box center [229, 94] width 277 height 158
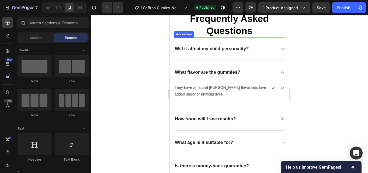
click at [237, 117] on div "How soon will I see results?" at bounding box center [205, 119] width 63 height 8
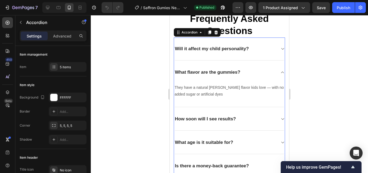
click at [255, 117] on div "How soon will I see results?" at bounding box center [225, 119] width 102 height 8
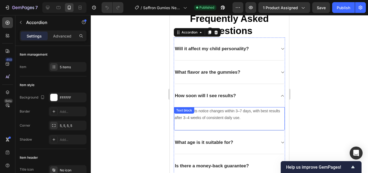
click at [250, 116] on p "Many parents notice changes within 3–7 days, with best results after 3–4 weeks …" at bounding box center [230, 114] width 110 height 13
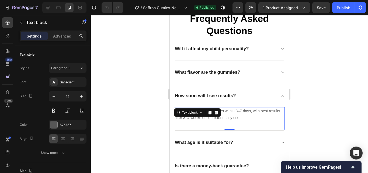
click at [253, 117] on p "Many parents notice changes within 3–7 days, with best results after 3–4 weeks …" at bounding box center [230, 114] width 110 height 13
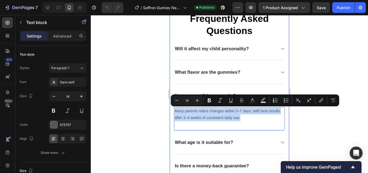
drag, startPoint x: 253, startPoint y: 117, endPoint x: 171, endPoint y: 106, distance: 82.1
click at [171, 106] on div "Frequently Asked Questions Heading Will it affect my child personality? What fl…" at bounding box center [229, 96] width 119 height 181
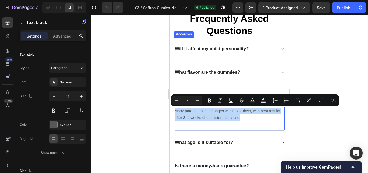
click at [240, 144] on div "What age is it suitable for?" at bounding box center [225, 143] width 102 height 8
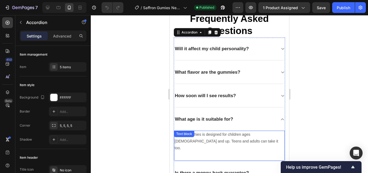
click at [225, 141] on p "Mood Munchies is designed for children ages [DEMOGRAPHIC_DATA] and up. Teens an…" at bounding box center [230, 141] width 110 height 20
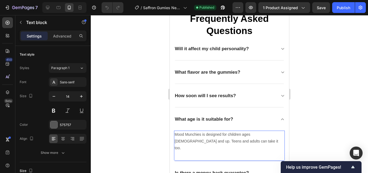
click at [222, 141] on p "Mood Munchies is designed for children ages [DEMOGRAPHIC_DATA] and up. Teens an…" at bounding box center [230, 141] width 110 height 20
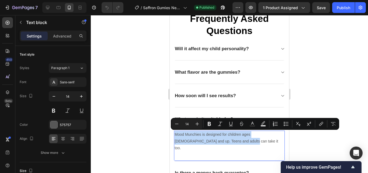
drag, startPoint x: 222, startPoint y: 141, endPoint x: 174, endPoint y: 133, distance: 48.0
click at [174, 133] on div "Mood Munchies is designed for children ages [DEMOGRAPHIC_DATA] and up. Teens an…" at bounding box center [229, 141] width 111 height 22
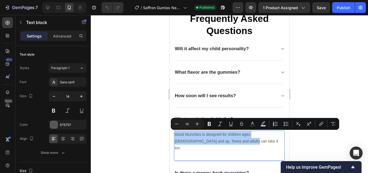
click at [142, 117] on div at bounding box center [229, 94] width 277 height 158
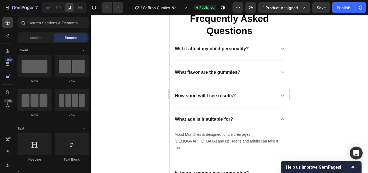
scroll to position [1230, 0]
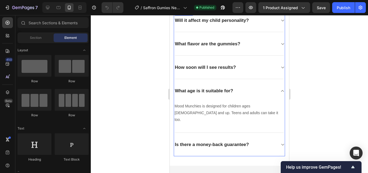
click at [264, 141] on div "Is there a money-back guarantee?" at bounding box center [225, 145] width 102 height 8
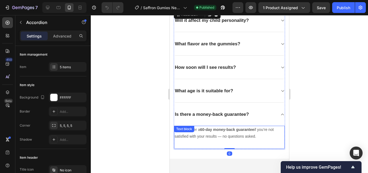
click at [255, 136] on p "Yes! We offer a 60-day money-back guarantee if you’re not satisfied with your r…" at bounding box center [230, 132] width 110 height 13
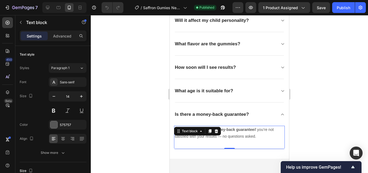
click at [257, 136] on p "Yes! We offer a 60-day money-back guarantee if you’re not satisfied with your r…" at bounding box center [230, 132] width 110 height 13
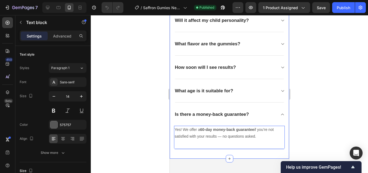
drag, startPoint x: 257, startPoint y: 136, endPoint x: 173, endPoint y: 131, distance: 84.8
click at [173, 131] on div "Frequently Asked Questions Heading Will it affect my child personality? What fl…" at bounding box center [229, 68] width 119 height 181
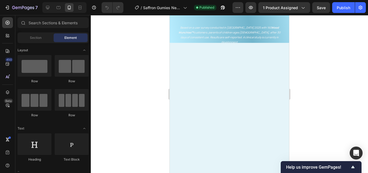
scroll to position [816, 0]
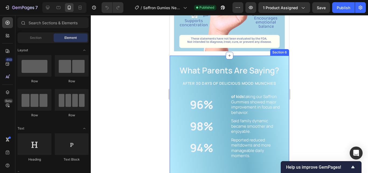
click at [173, 75] on div "What Parents Are Saying? Heading AFTER 30 DAYS OF DELICIOUS mood MUNCHies Headi…" at bounding box center [229, 125] width 119 height 139
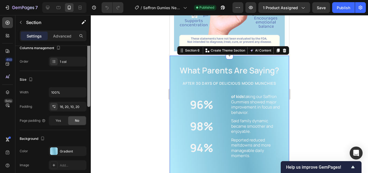
scroll to position [98, 0]
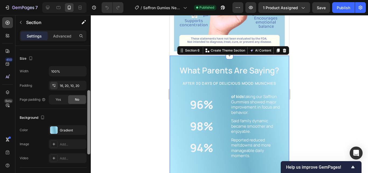
drag, startPoint x: 90, startPoint y: 73, endPoint x: 89, endPoint y: 105, distance: 32.1
click at [89, 105] on div at bounding box center [88, 122] width 3 height 64
click at [68, 132] on div "Gradient" at bounding box center [68, 130] width 16 height 5
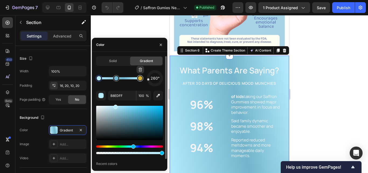
type input "D4AF37"
click at [142, 78] on div at bounding box center [140, 78] width 4 height 4
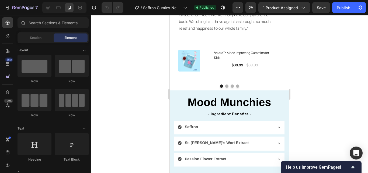
scroll to position [1081, 0]
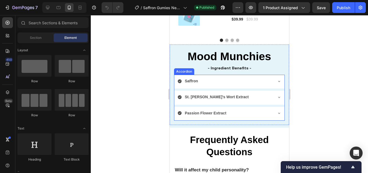
click at [212, 81] on div "Saffron" at bounding box center [225, 81] width 95 height 8
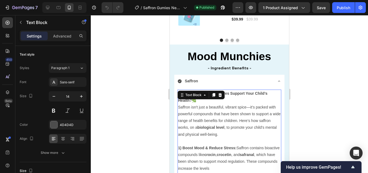
click at [215, 106] on p "Saffron isn't just a beautiful, vibrant spice—it’s packed with powerful compoun…" at bounding box center [229, 121] width 103 height 34
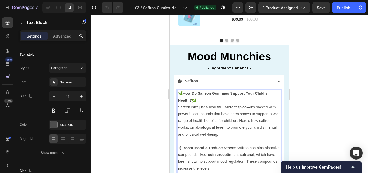
click at [178, 92] on p "🌿 How Do Saffron Gummies Support Your Child’s Health? 🌿" at bounding box center [229, 96] width 103 height 13
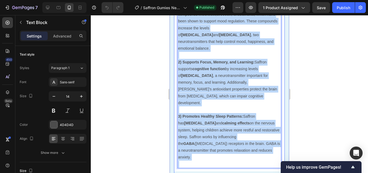
scroll to position [1232, 0]
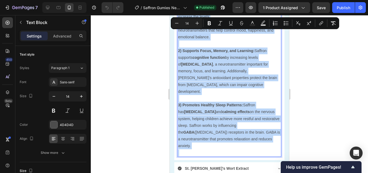
drag, startPoint x: 179, startPoint y: 92, endPoint x: 227, endPoint y: 133, distance: 62.8
click at [227, 133] on div "🌿 How Do Saffron Gummies Support Your Child’s Health? 🌿 Saffron isn't just a be…" at bounding box center [230, 47] width 104 height 219
click at [213, 166] on strong "St. [PERSON_NAME]'s Wort Extract" at bounding box center [217, 168] width 64 height 4
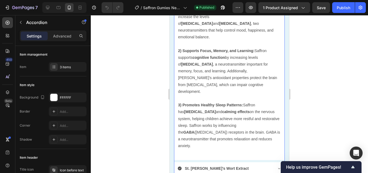
click at [225, 166] on strong "St. [PERSON_NAME]'s Wort Extract" at bounding box center [217, 168] width 64 height 4
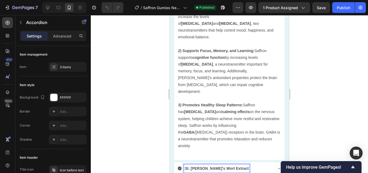
click at [226, 164] on div "St. [PERSON_NAME]'s Wort Extract" at bounding box center [217, 168] width 66 height 8
drag, startPoint x: 226, startPoint y: 156, endPoint x: 183, endPoint y: 154, distance: 44.0
click at [183, 164] on div "St. [PERSON_NAME]'s Wort Extract" at bounding box center [225, 168] width 95 height 8
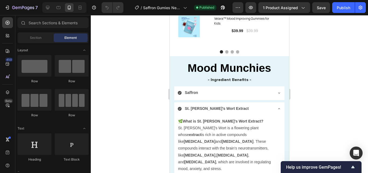
scroll to position [1102, 0]
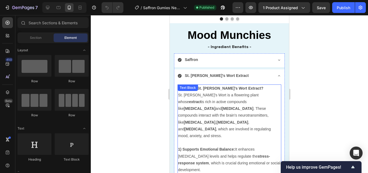
click at [208, 147] on strong "1) Supports Emotional Balance:" at bounding box center [206, 149] width 57 height 4
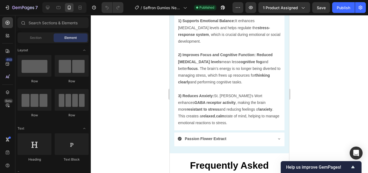
scroll to position [1257, 0]
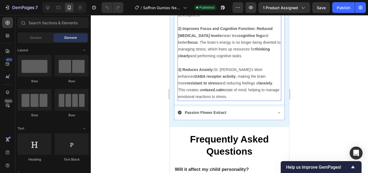
click at [216, 73] on p "3) Reduces Anxiety: St. [PERSON_NAME]’s Wort enhances GABA receptor activity , …" at bounding box center [229, 83] width 103 height 34
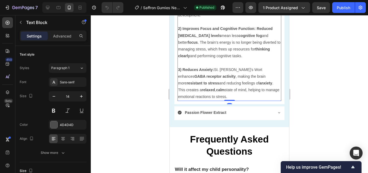
click at [212, 76] on p "3) Reduces Anxiety: St. [PERSON_NAME]’s Wort enhances GABA receptor activity , …" at bounding box center [229, 83] width 103 height 34
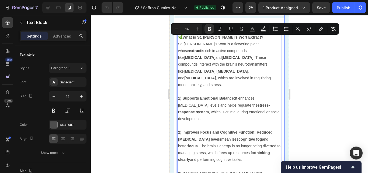
scroll to position [1149, 0]
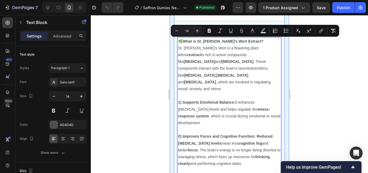
drag, startPoint x: 212, startPoint y: 76, endPoint x: 180, endPoint y: 37, distance: 50.7
click at [180, 37] on div "🌿 What is St. [PERSON_NAME]'s Wort Extract? St. [PERSON_NAME]'s Wort is a flowe…" at bounding box center [230, 122] width 104 height 171
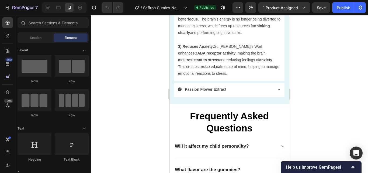
scroll to position [1277, 0]
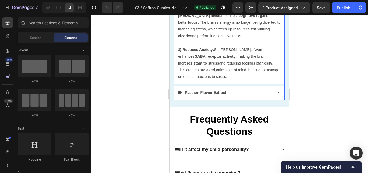
click at [260, 88] on div "Passion Flower Extract" at bounding box center [225, 92] width 95 height 8
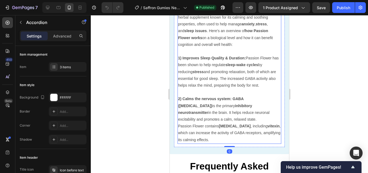
scroll to position [1195, 0]
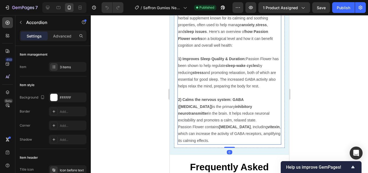
click at [231, 140] on p "Passion Flower contains [MEDICAL_DATA] , including vitexin , which can increase…" at bounding box center [229, 133] width 103 height 20
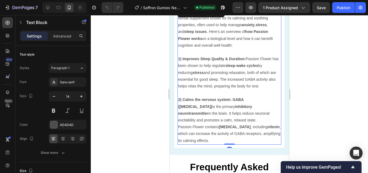
click at [231, 140] on p "Passion Flower contains [MEDICAL_DATA] , including vitexin , which can increase…" at bounding box center [229, 133] width 103 height 20
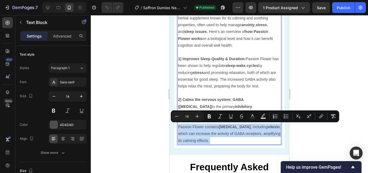
drag, startPoint x: 231, startPoint y: 140, endPoint x: 188, endPoint y: 63, distance: 88.7
click at [188, 63] on div "Passion Flower Extract ( Passiflora incarnata ) is a popular herbal supplement …" at bounding box center [230, 76] width 104 height 137
click at [235, 140] on p "Passion Flower contains [MEDICAL_DATA] , including vitexin , which can increase…" at bounding box center [229, 133] width 103 height 20
click at [232, 140] on p "Passion Flower contains [MEDICAL_DATA] , including vitexin , which can increase…" at bounding box center [229, 133] width 103 height 20
click at [229, 140] on p "Passion Flower contains [MEDICAL_DATA] , including vitexin , which can increase…" at bounding box center [229, 133] width 103 height 20
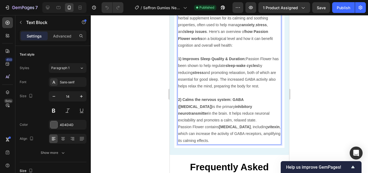
click at [229, 140] on p "Passion Flower contains [MEDICAL_DATA] , including vitexin , which can increase…" at bounding box center [229, 133] width 103 height 20
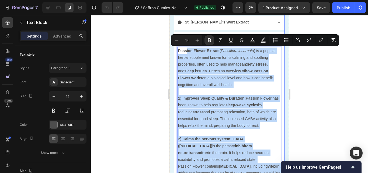
scroll to position [1154, 0]
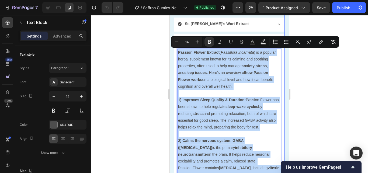
drag, startPoint x: 229, startPoint y: 140, endPoint x: 177, endPoint y: 53, distance: 101.5
click at [177, 53] on div "Passion Flower Extract ( Passiflora incarnata ) is a popular herbal supplement …" at bounding box center [229, 117] width 110 height 141
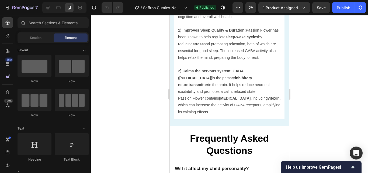
scroll to position [1233, 0]
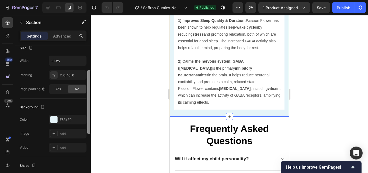
drag, startPoint x: 90, startPoint y: 60, endPoint x: 90, endPoint y: 108, distance: 47.5
click at [90, 107] on div at bounding box center [89, 100] width 4 height 142
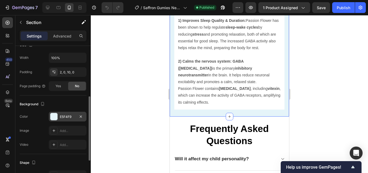
click at [73, 117] on div "E5F4F9" at bounding box center [68, 116] width 16 height 5
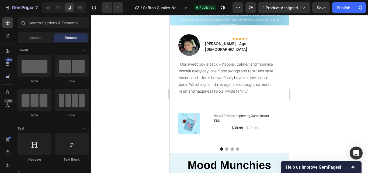
scroll to position [982, 0]
